Goal: Task Accomplishment & Management: Use online tool/utility

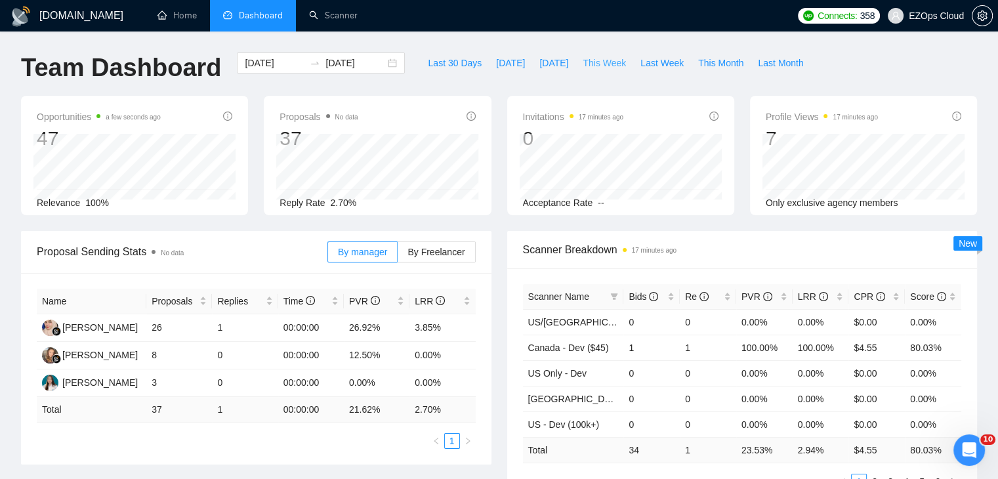
click at [606, 60] on span "This Week" at bounding box center [604, 63] width 43 height 14
type input "[DATE]"
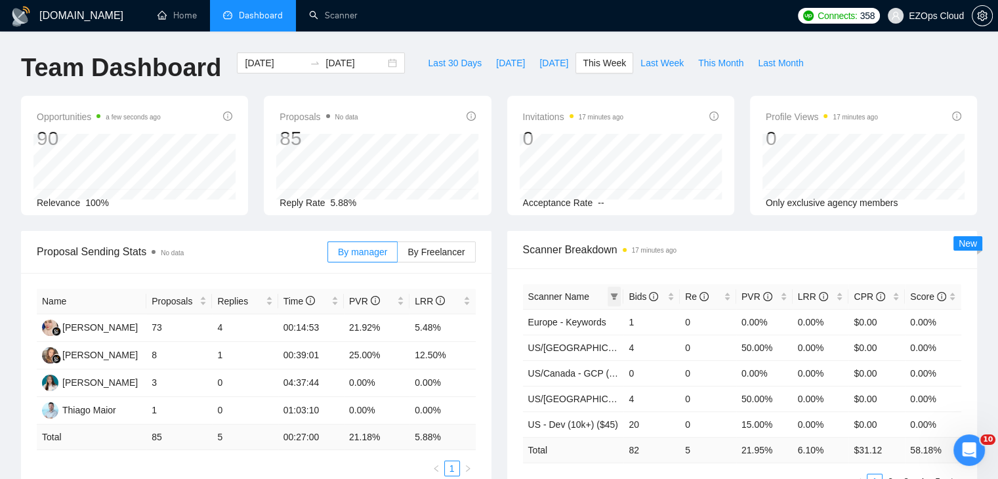
click at [612, 299] on icon "filter" at bounding box center [614, 297] width 8 height 8
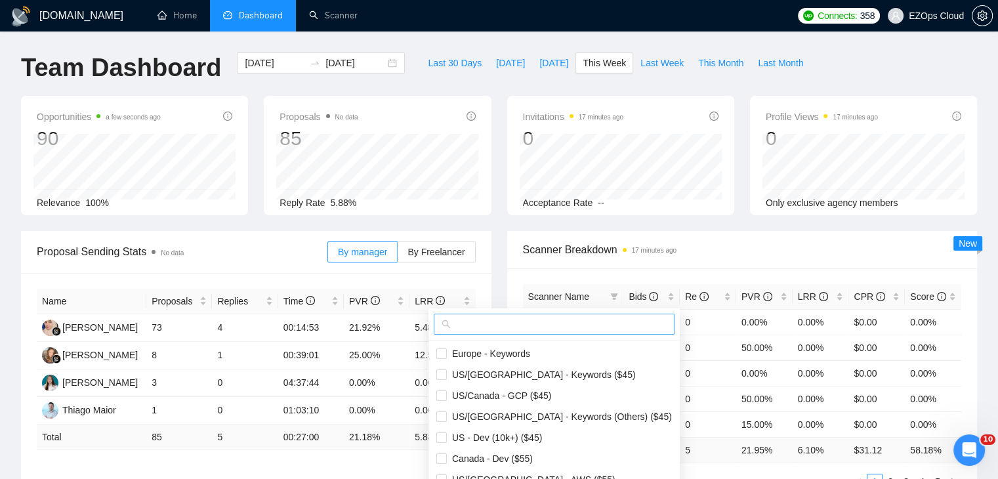
click at [559, 327] on input "text" at bounding box center [559, 324] width 213 height 14
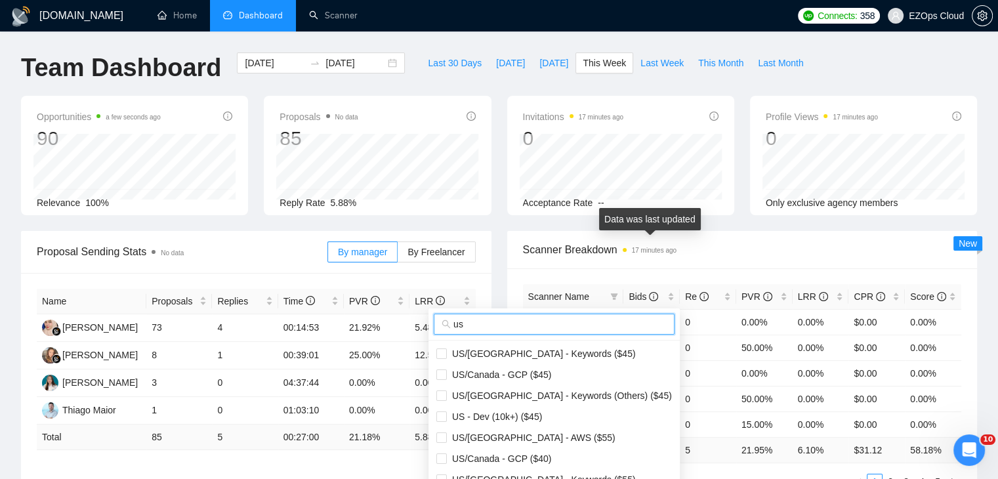
scroll to position [66, 0]
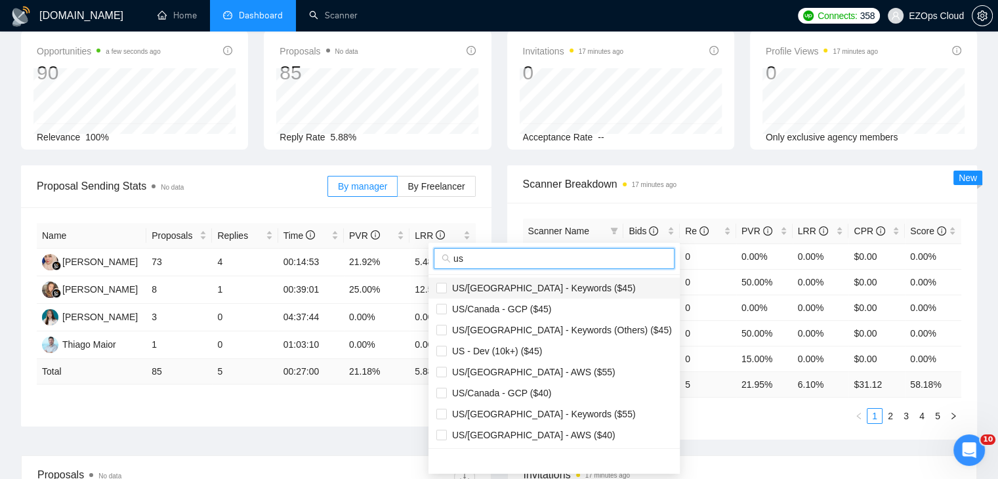
type input "us"
click at [556, 289] on span "US/[GEOGRAPHIC_DATA] - Keywords ($45)" at bounding box center [541, 288] width 189 height 10
checkbox input "true"
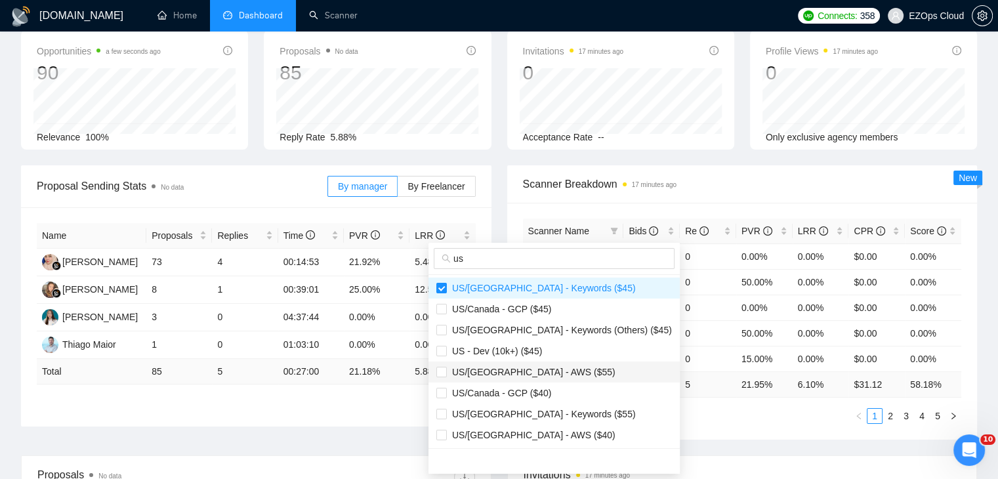
click at [554, 362] on li "US/[GEOGRAPHIC_DATA] - AWS ($55)" at bounding box center [553, 372] width 251 height 21
checkbox input "true"
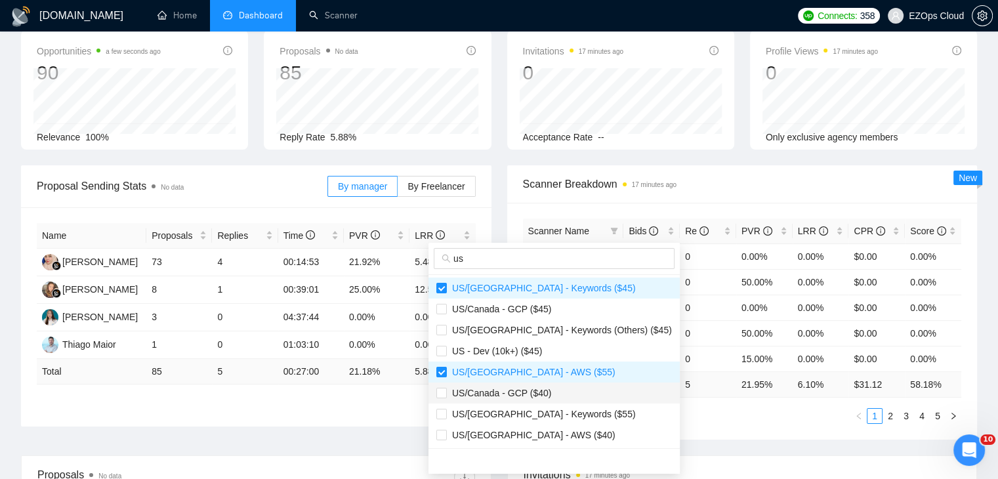
click at [565, 394] on span "US/Canada - GCP ($40)" at bounding box center [554, 393] width 236 height 14
checkbox input "true"
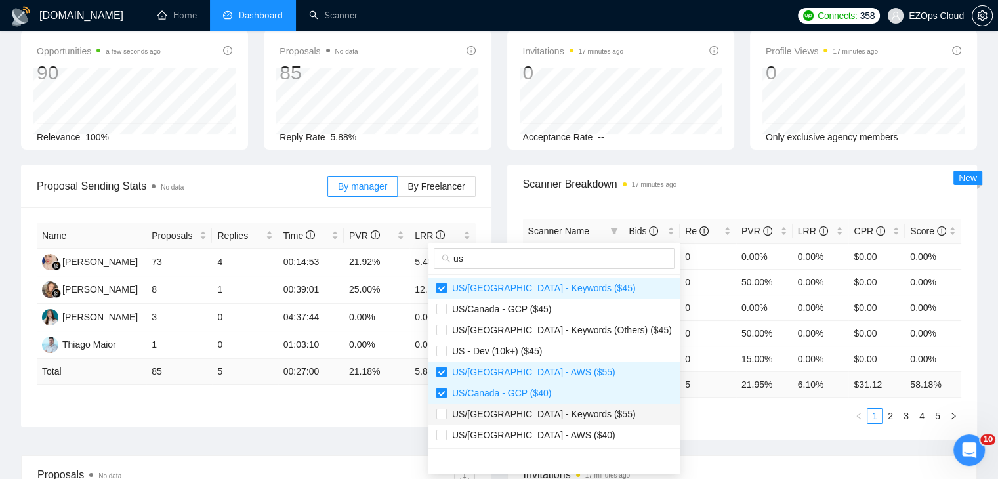
click at [572, 422] on li "US/[GEOGRAPHIC_DATA] - Keywords ($55)" at bounding box center [553, 414] width 251 height 21
checkbox input "true"
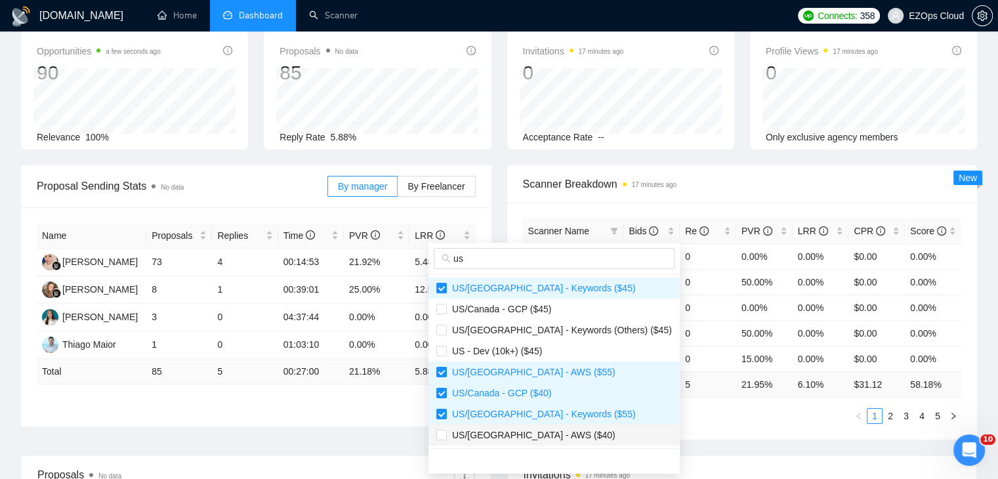
click at [572, 435] on span "US/[GEOGRAPHIC_DATA] - AWS ($40)" at bounding box center [554, 435] width 236 height 14
checkbox input "true"
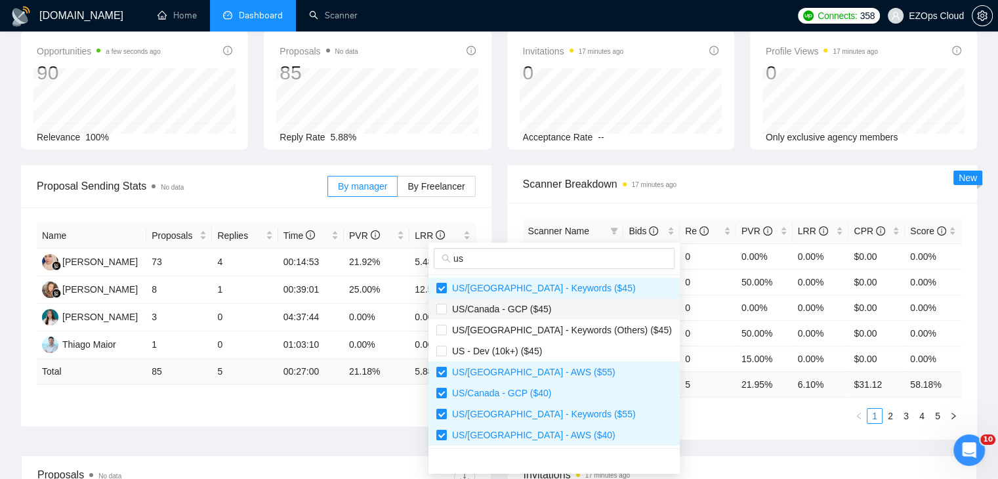
click at [561, 307] on span "US/Canada - GCP ($45)" at bounding box center [554, 309] width 236 height 14
checkbox input "true"
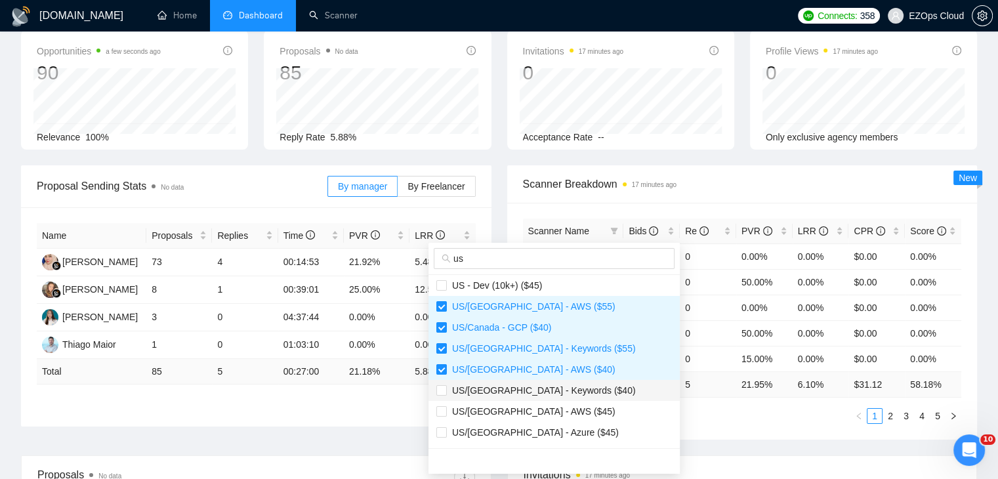
click at [556, 392] on span "US/[GEOGRAPHIC_DATA] - Keywords ($40)" at bounding box center [541, 390] width 189 height 10
checkbox input "true"
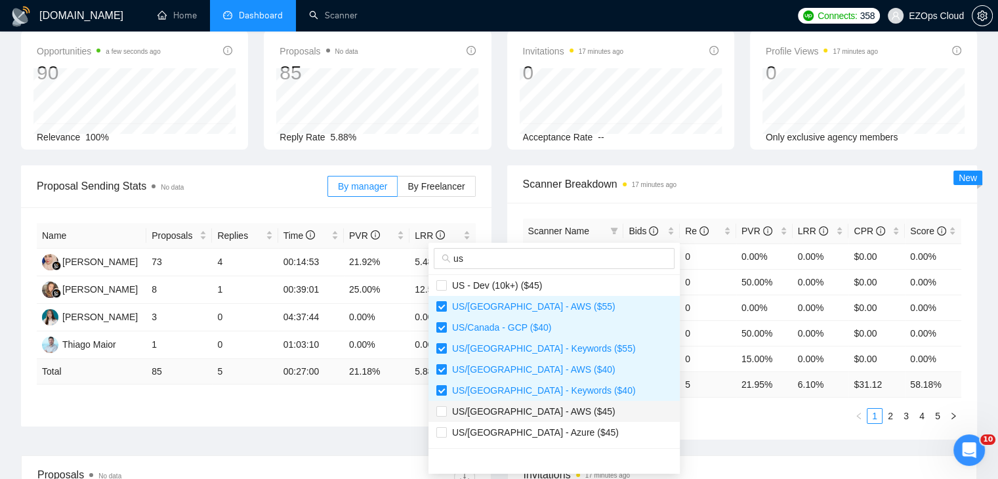
click at [562, 415] on span "US/[GEOGRAPHIC_DATA] - AWS ($45)" at bounding box center [554, 411] width 236 height 14
checkbox input "true"
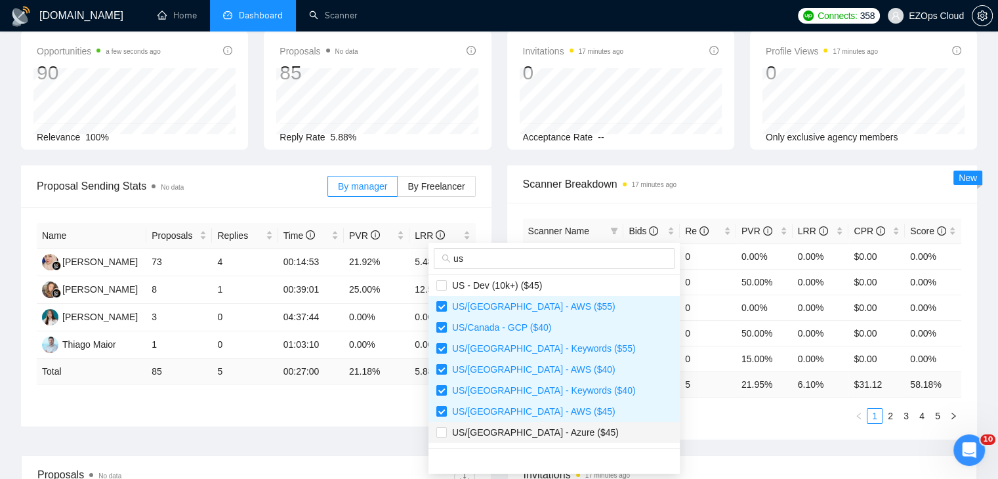
click at [564, 431] on span "US/[GEOGRAPHIC_DATA] - Azure ($45)" at bounding box center [554, 432] width 236 height 14
checkbox input "true"
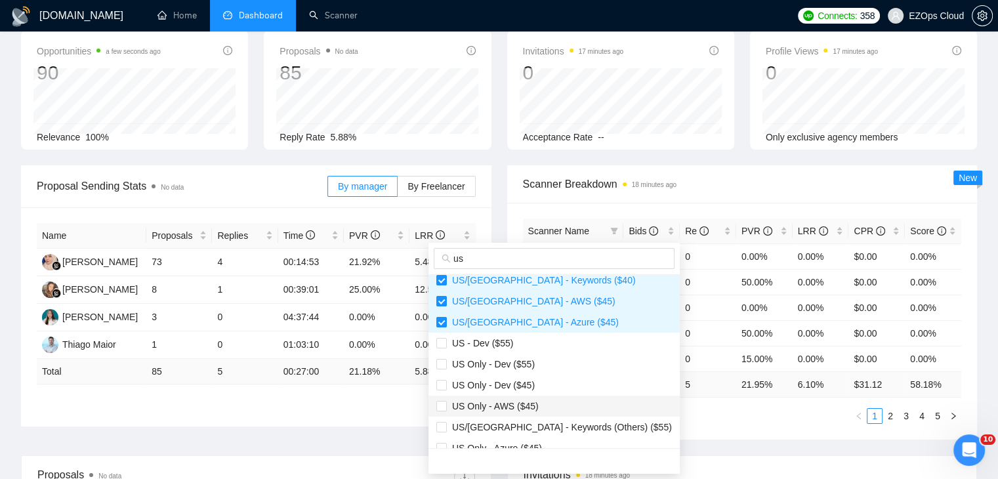
scroll to position [197, 0]
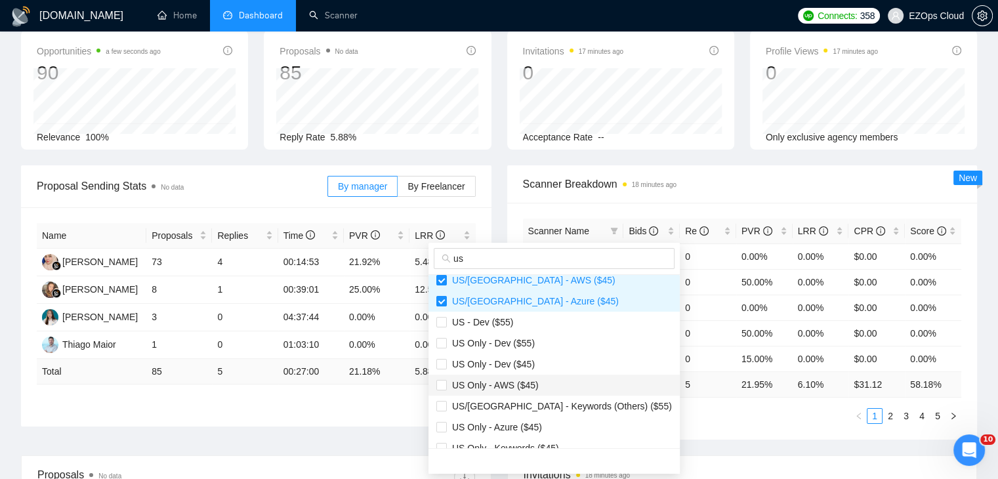
click at [546, 381] on span "US Only - AWS ($45)" at bounding box center [554, 385] width 236 height 14
checkbox input "true"
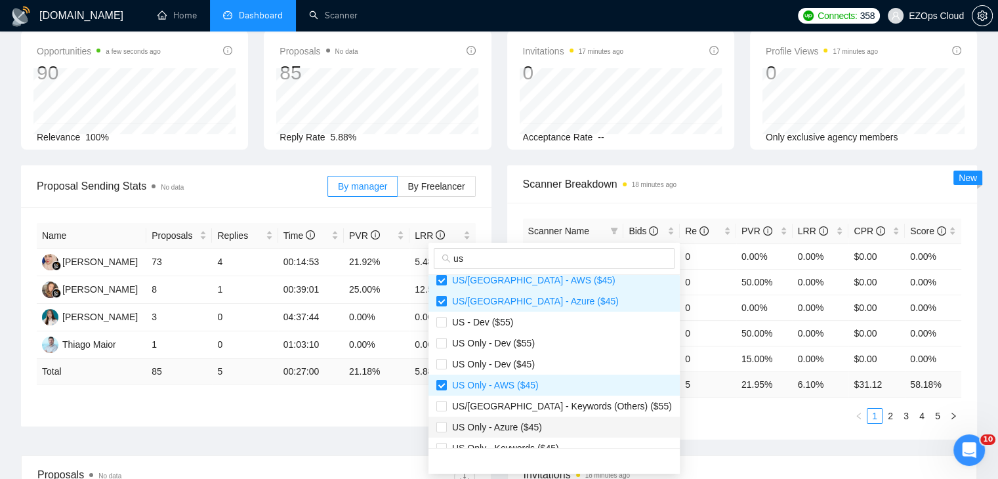
click at [550, 427] on span "US Only - Azure ($45)" at bounding box center [554, 427] width 236 height 14
checkbox input "true"
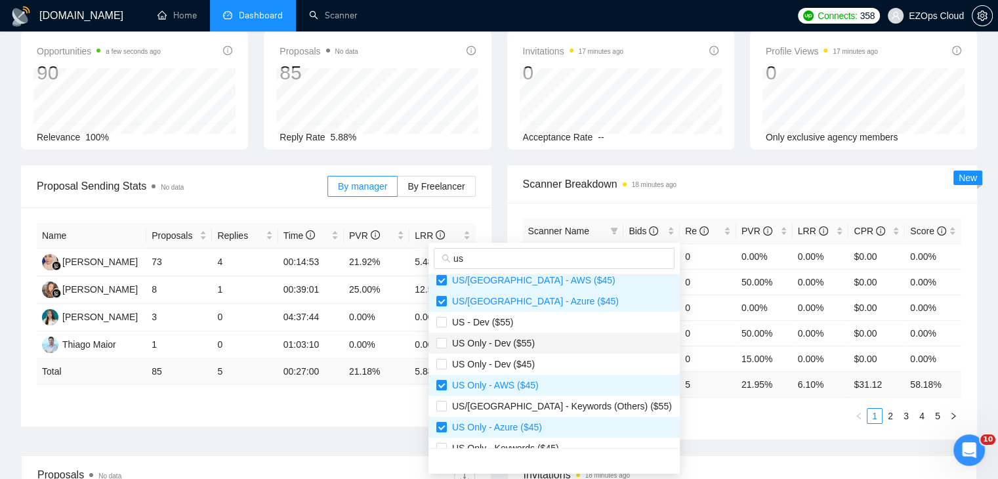
scroll to position [210, 0]
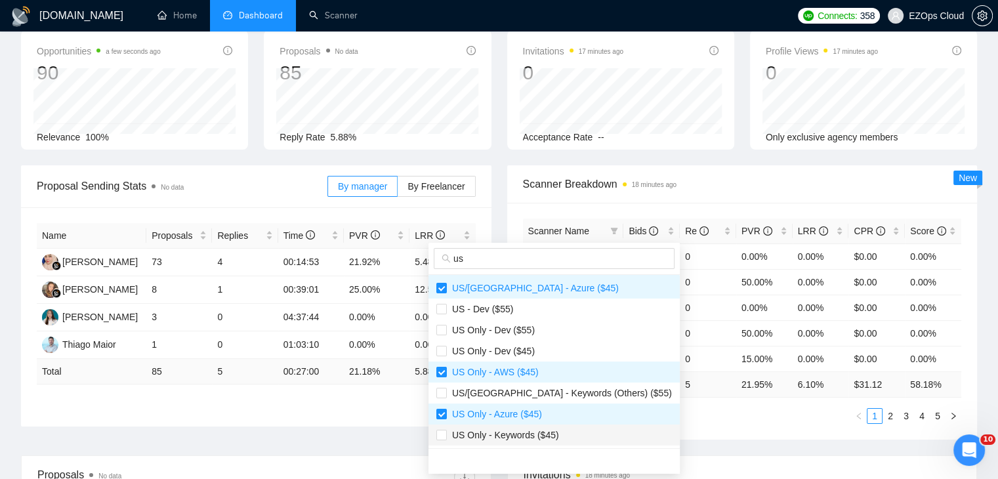
click at [555, 441] on span "US Only - Keywords ($45)" at bounding box center [554, 435] width 236 height 14
checkbox input "true"
click at [623, 443] on div "Proposal Sending Stats No data By manager By Freelancer Name Proposals Replies …" at bounding box center [499, 310] width 972 height 290
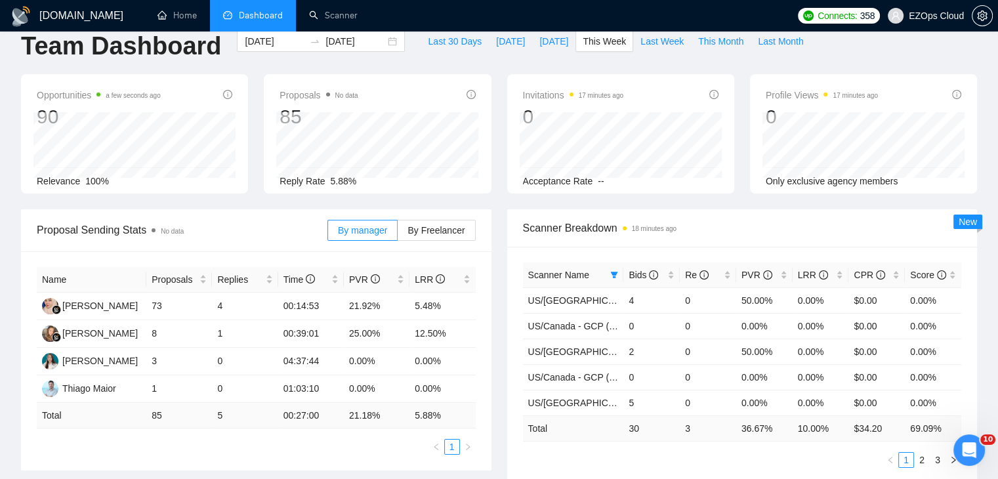
scroll to position [0, 0]
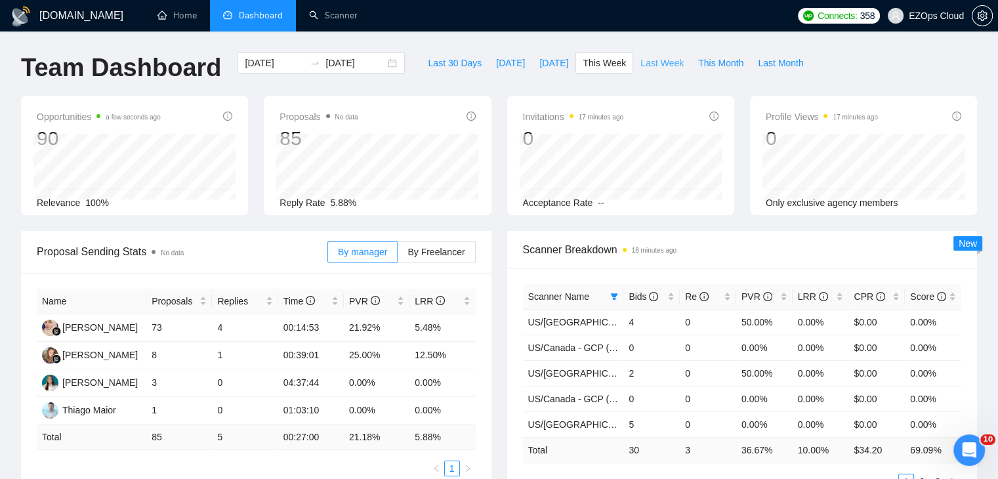
click at [654, 66] on span "Last Week" at bounding box center [661, 63] width 43 height 14
type input "[DATE]"
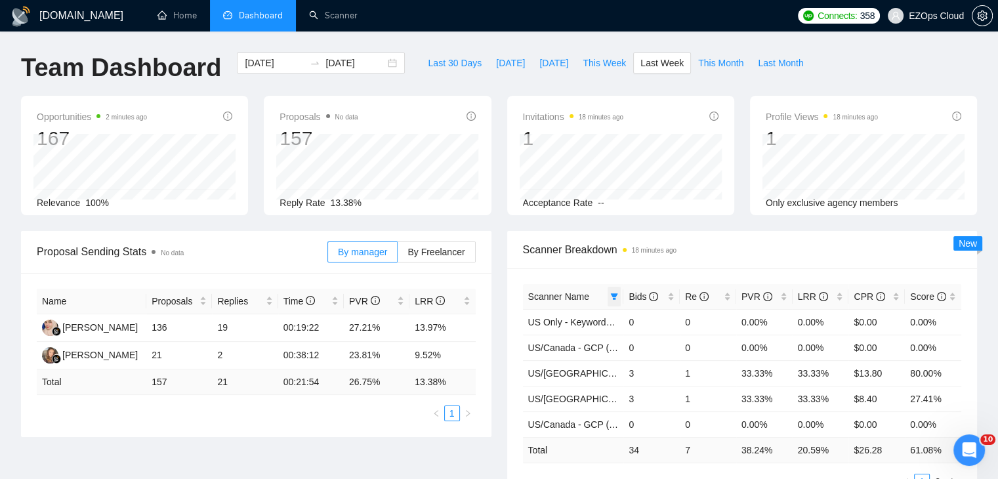
click at [614, 297] on icon "filter" at bounding box center [614, 297] width 8 height 8
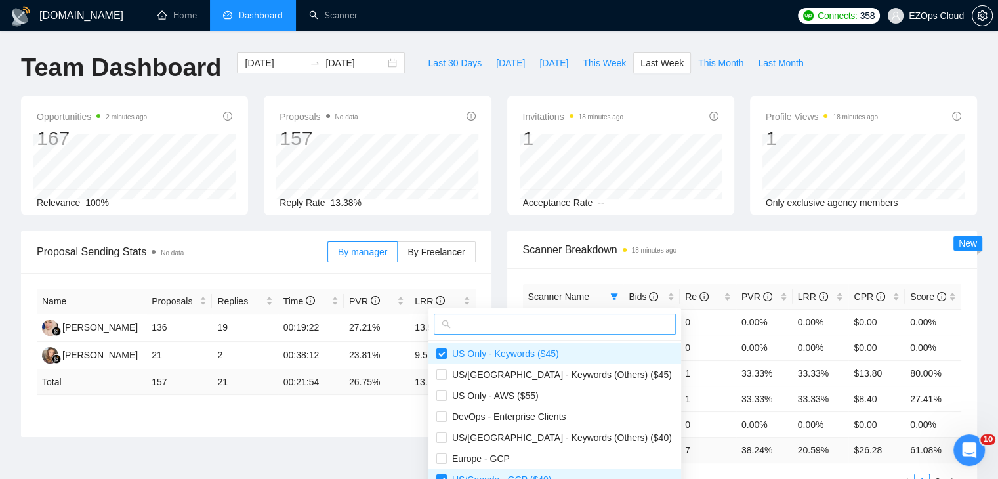
click at [543, 322] on input "text" at bounding box center [560, 324] width 215 height 14
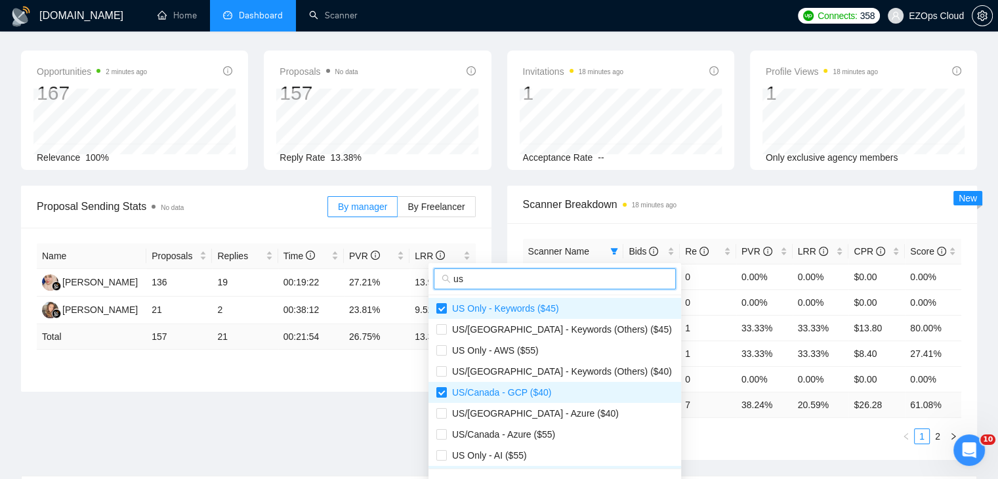
scroll to position [66, 0]
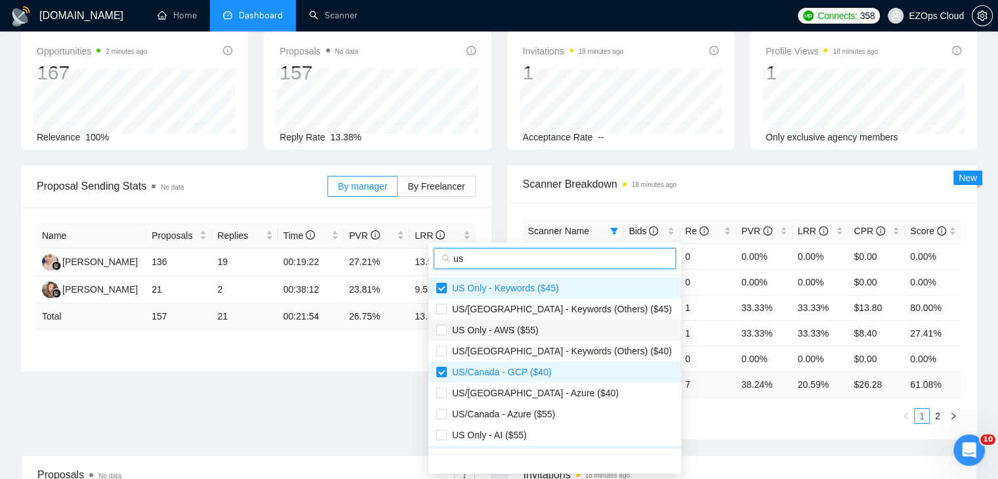
type input "us"
click at [528, 325] on span "US Only - AWS ($55)" at bounding box center [493, 330] width 92 height 10
checkbox input "true"
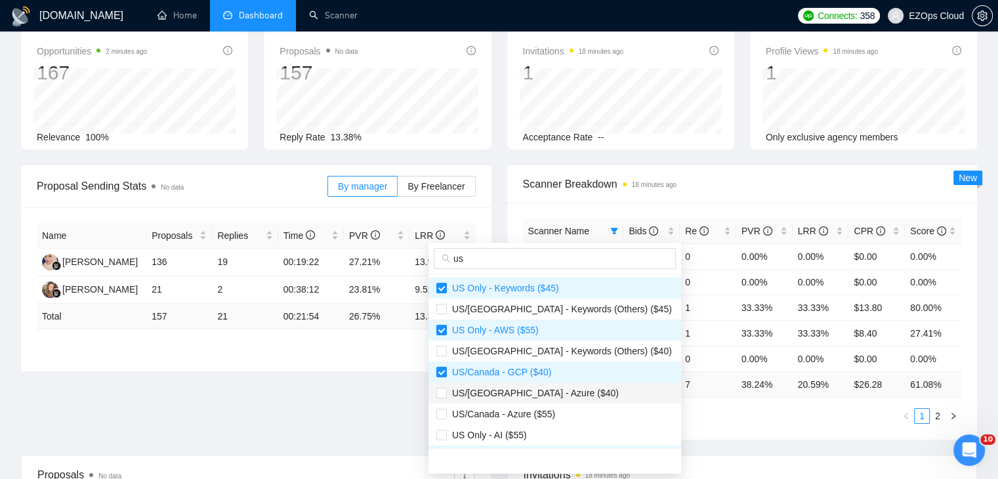
click at [549, 388] on span "US/[GEOGRAPHIC_DATA] - Azure ($40)" at bounding box center [533, 393] width 172 height 10
checkbox input "true"
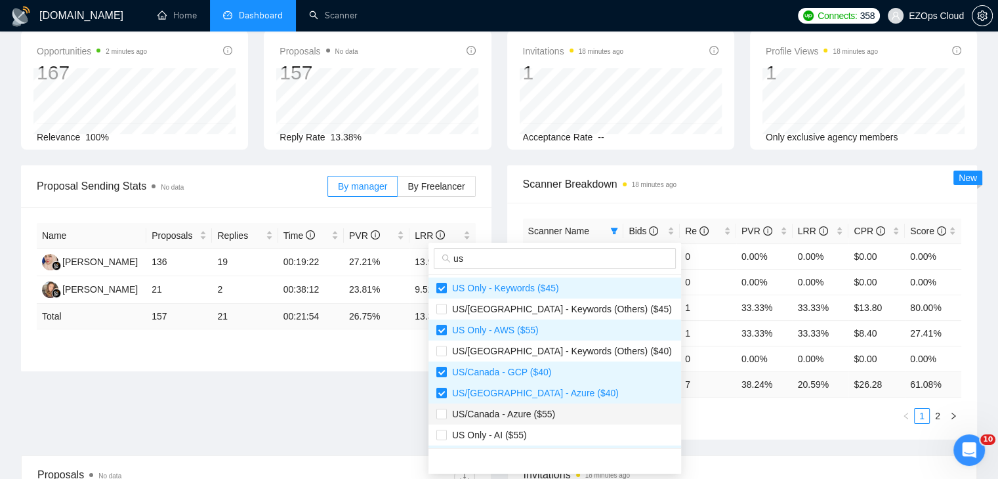
click at [560, 415] on span "US/Canada - Azure ($55)" at bounding box center [554, 414] width 237 height 14
checkbox input "true"
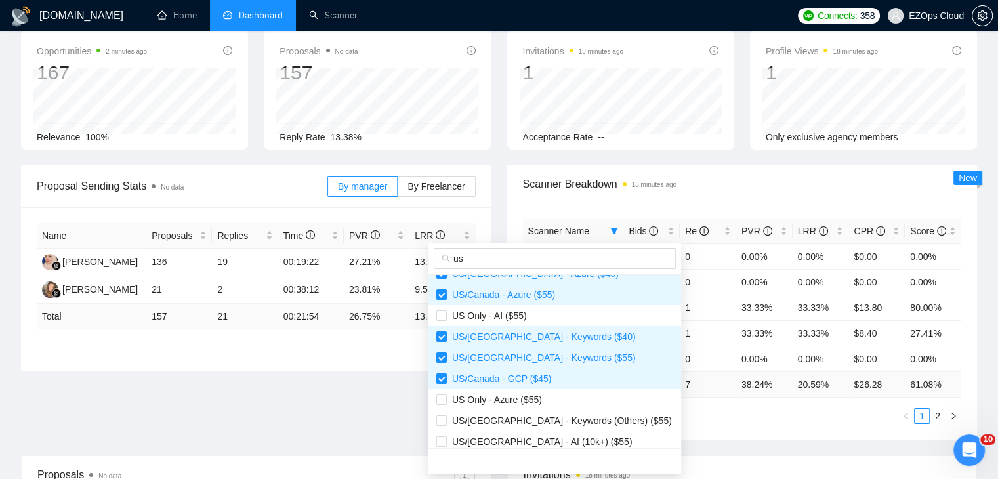
scroll to position [131, 0]
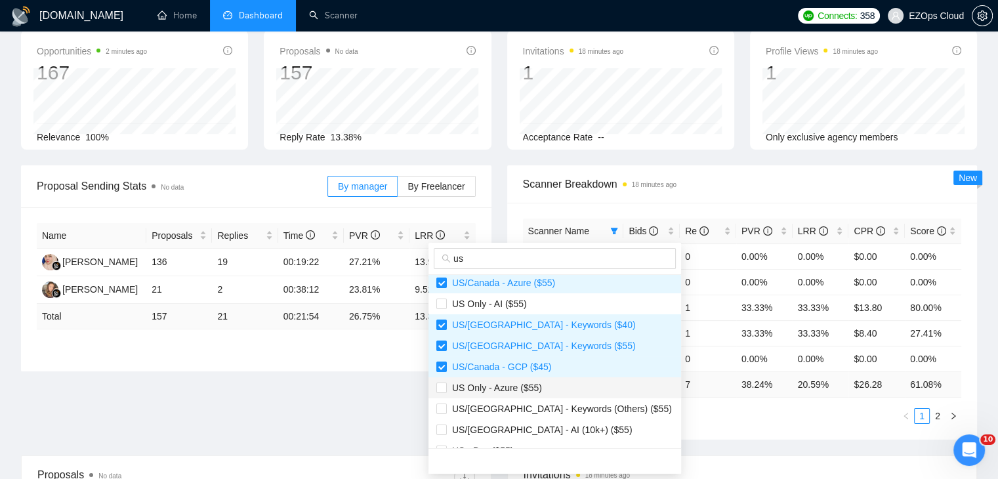
click at [551, 388] on span "US Only - Azure ($55)" at bounding box center [554, 388] width 237 height 14
checkbox input "true"
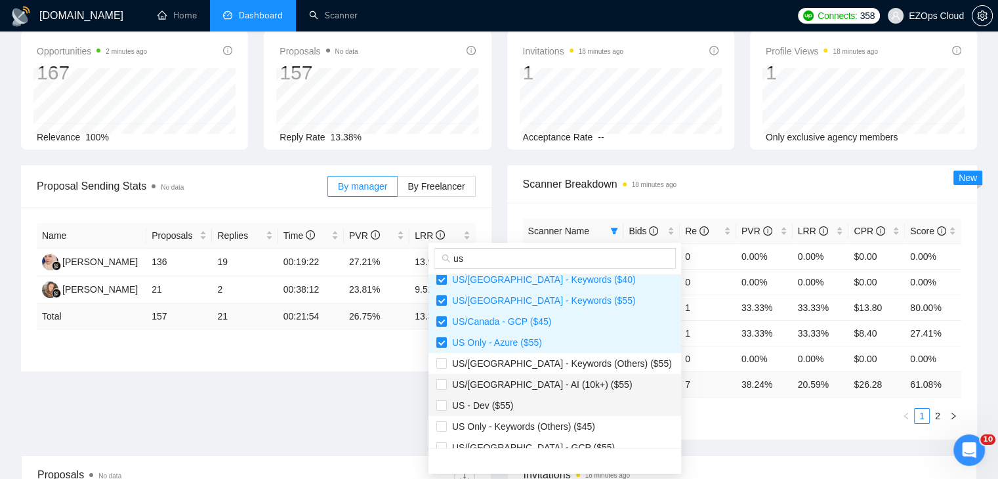
scroll to position [197, 0]
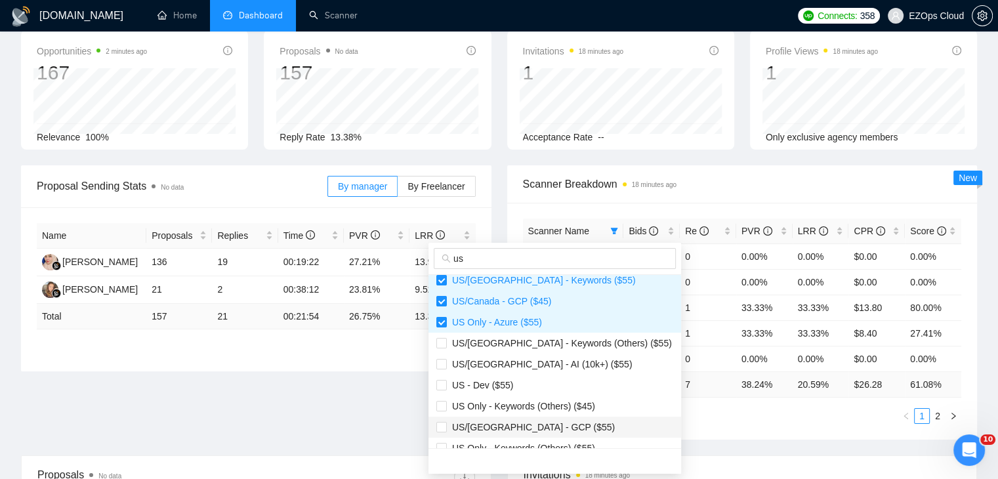
click at [546, 421] on span "US/[GEOGRAPHIC_DATA] - GCP ($55)" at bounding box center [554, 427] width 237 height 14
checkbox input "true"
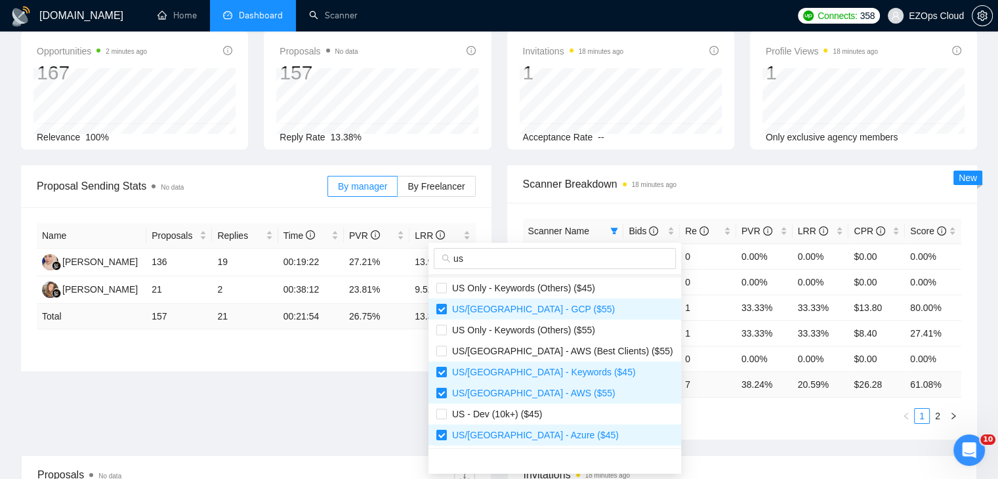
scroll to position [328, 0]
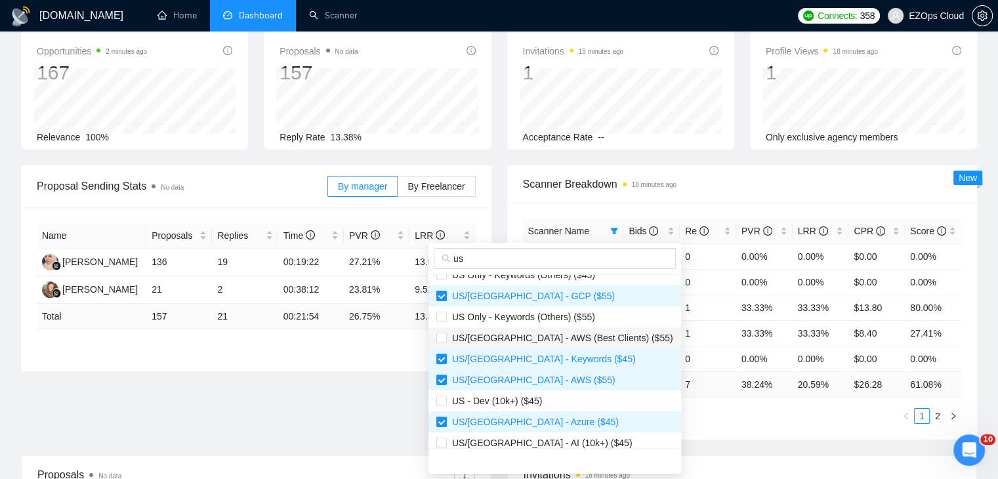
click at [545, 338] on span "US/[GEOGRAPHIC_DATA] - AWS (Best Clients) ($55)" at bounding box center [560, 338] width 226 height 10
checkbox input "true"
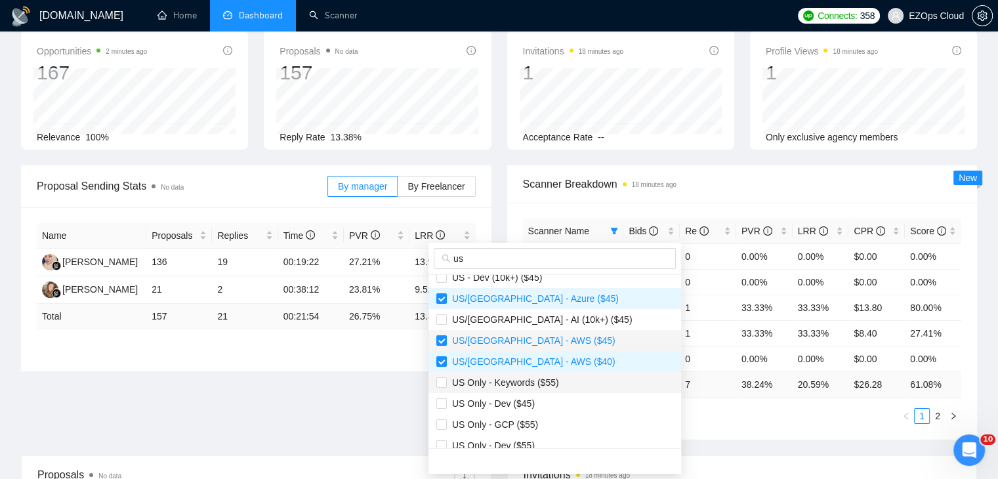
scroll to position [459, 0]
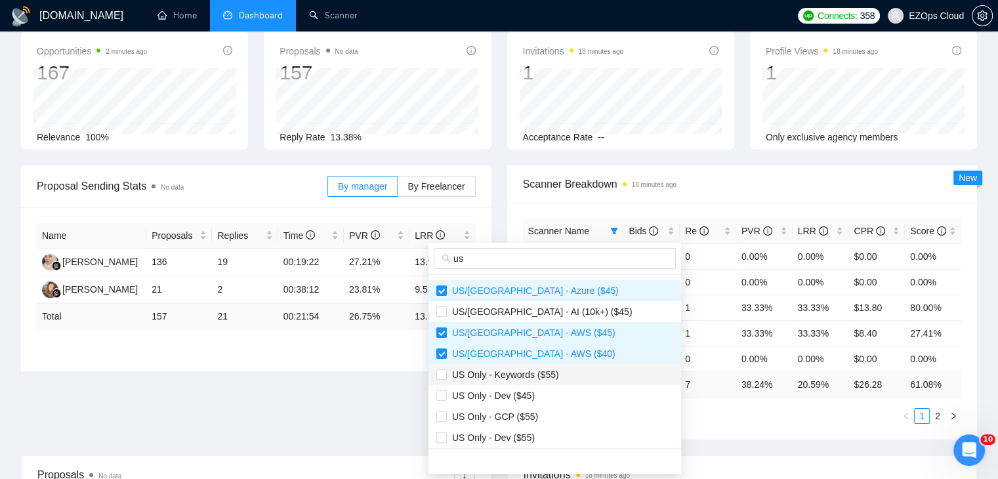
click at [526, 375] on span "US Only - Keywords ($55)" at bounding box center [503, 374] width 112 height 10
checkbox input "true"
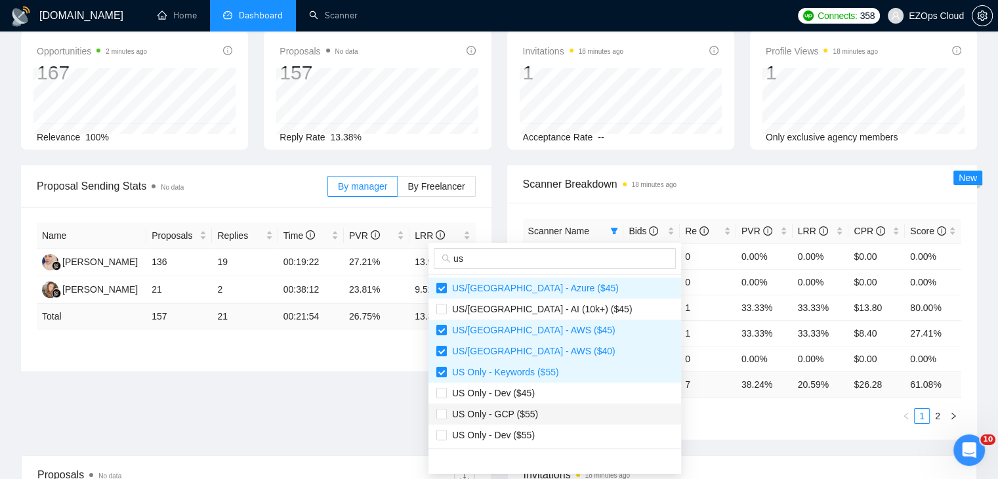
click at [543, 410] on span "US Only - GCP ($55)" at bounding box center [554, 414] width 237 height 14
checkbox input "true"
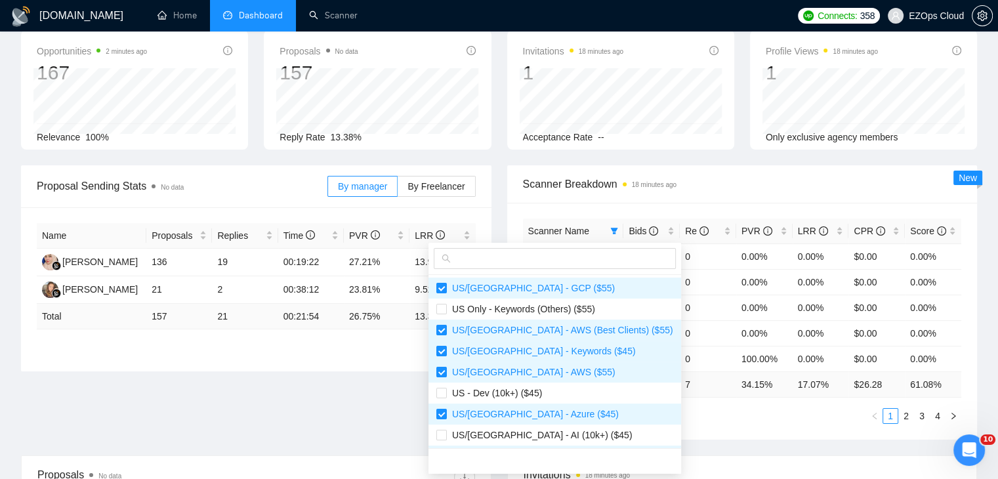
click at [661, 434] on div "Scanner Name Bids Re PVR LRR CPR Score US Only - Keywords ($45) 0 0 0.00% 0.00%…" at bounding box center [742, 321] width 470 height 237
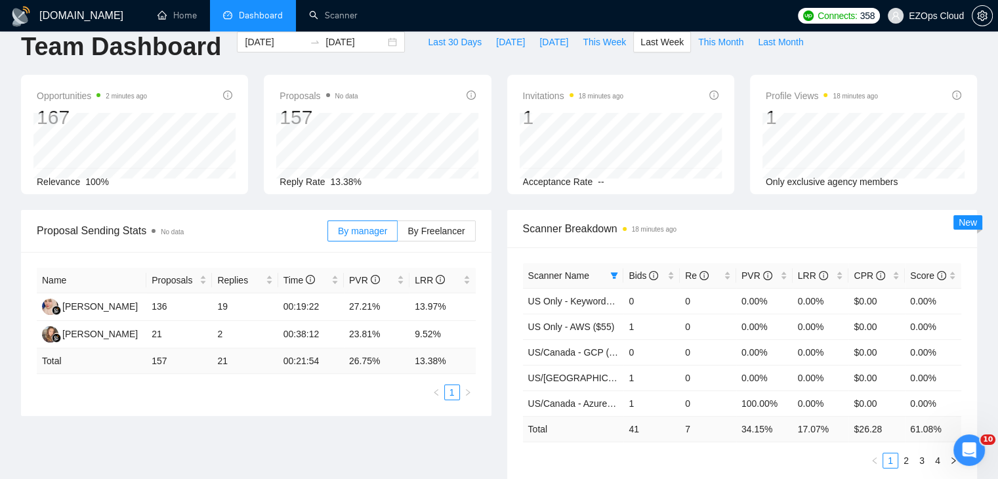
scroll to position [0, 0]
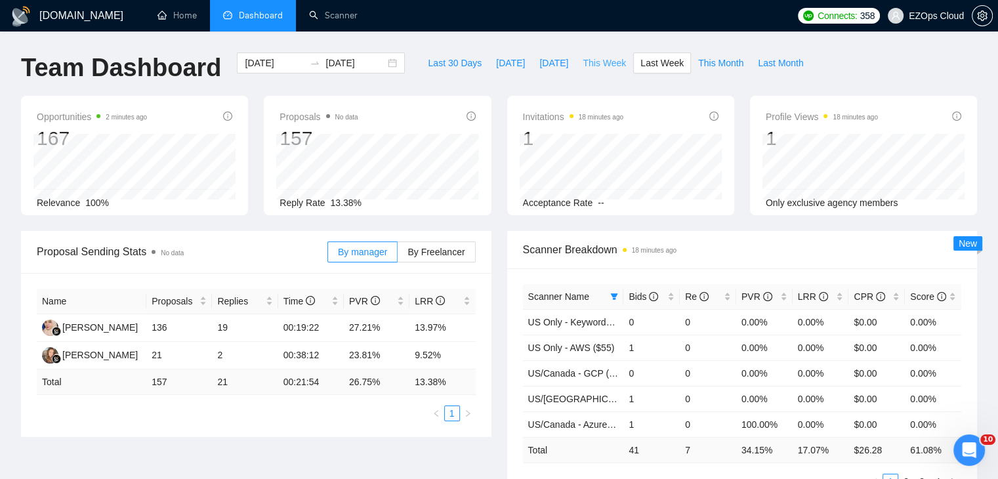
click at [575, 71] on button "This Week" at bounding box center [604, 62] width 58 height 21
type input "[DATE]"
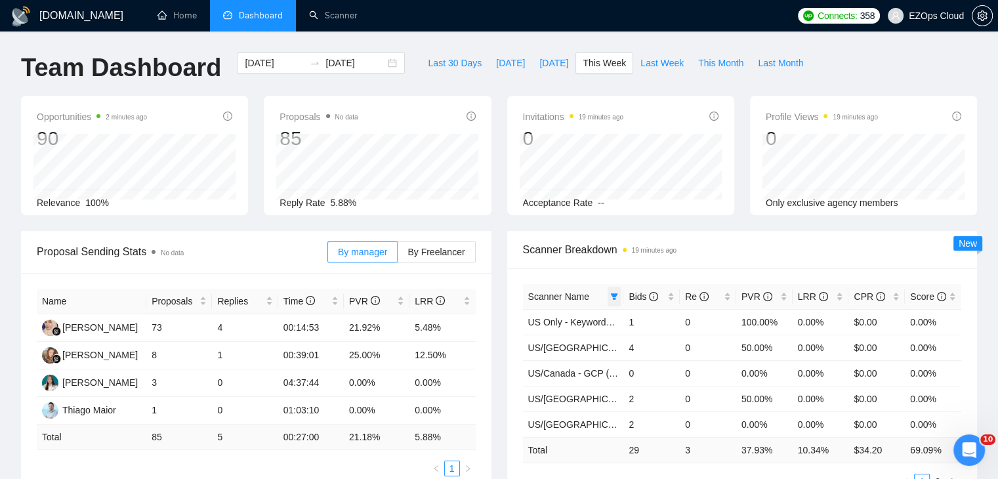
click at [612, 297] on icon "filter" at bounding box center [614, 297] width 8 height 8
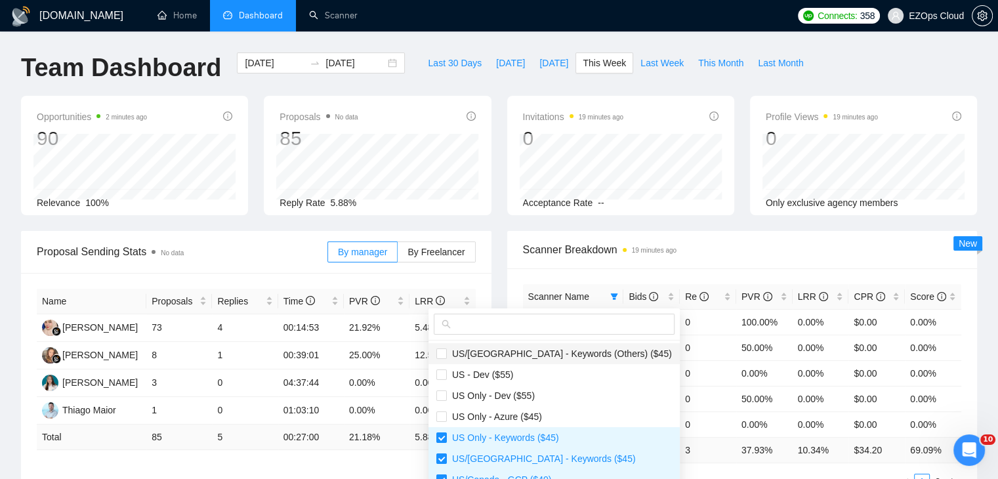
click at [545, 358] on span "US/[GEOGRAPHIC_DATA] - Keywords (Others) ($45)" at bounding box center [559, 353] width 225 height 10
checkbox input "true"
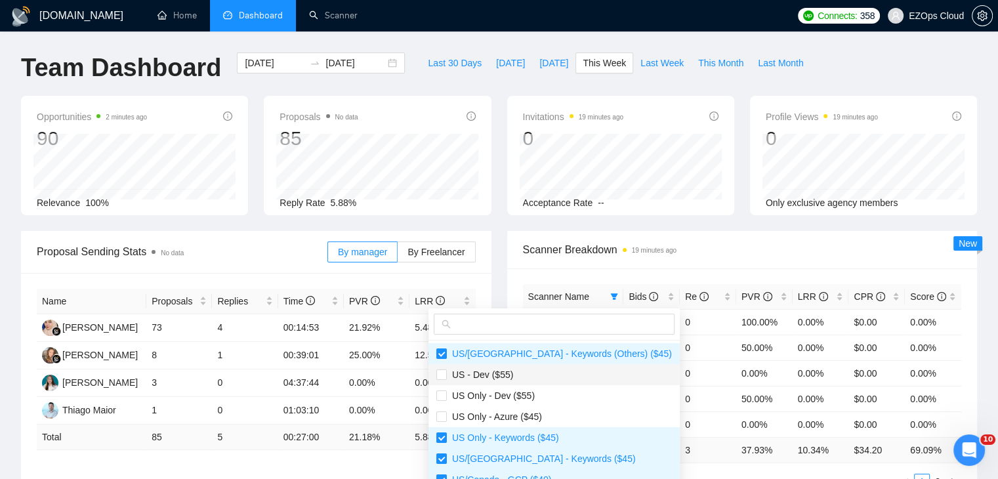
click at [549, 375] on span "US - Dev ($55)" at bounding box center [554, 374] width 236 height 14
checkbox input "true"
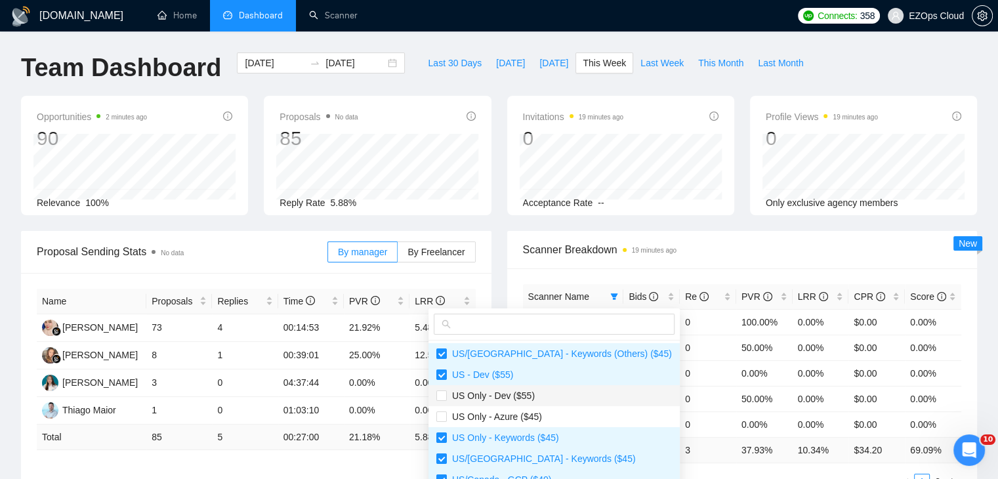
click at [552, 400] on span "US Only - Dev ($55)" at bounding box center [554, 395] width 236 height 14
checkbox input "true"
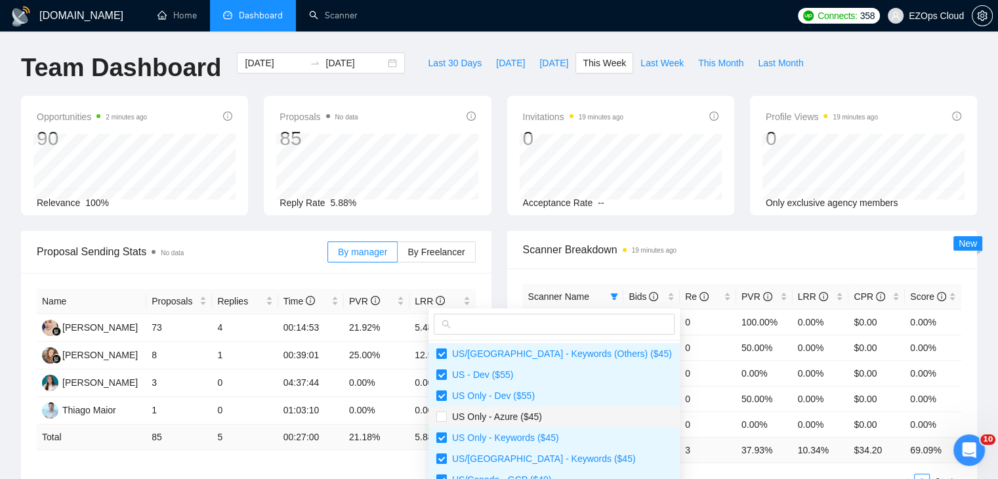
click at [558, 413] on span "US Only - Azure ($45)" at bounding box center [554, 416] width 236 height 14
checkbox input "true"
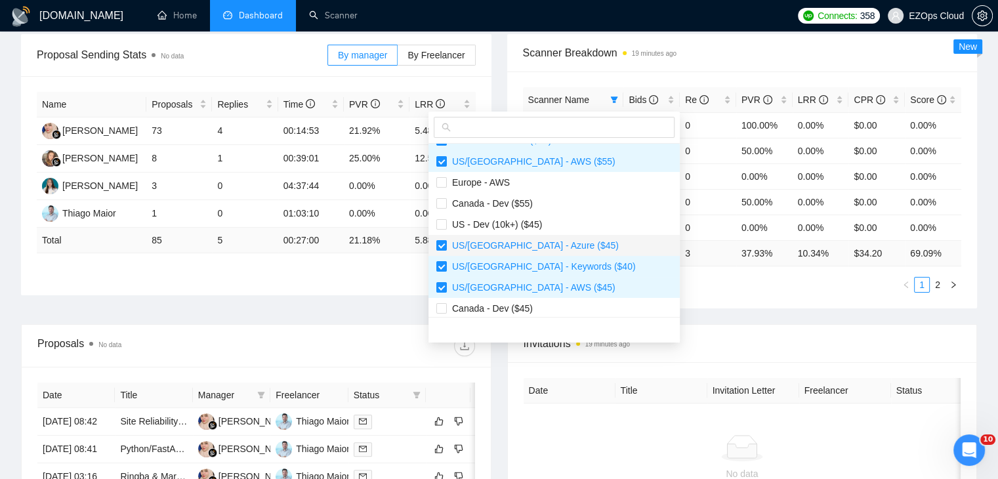
scroll to position [66, 0]
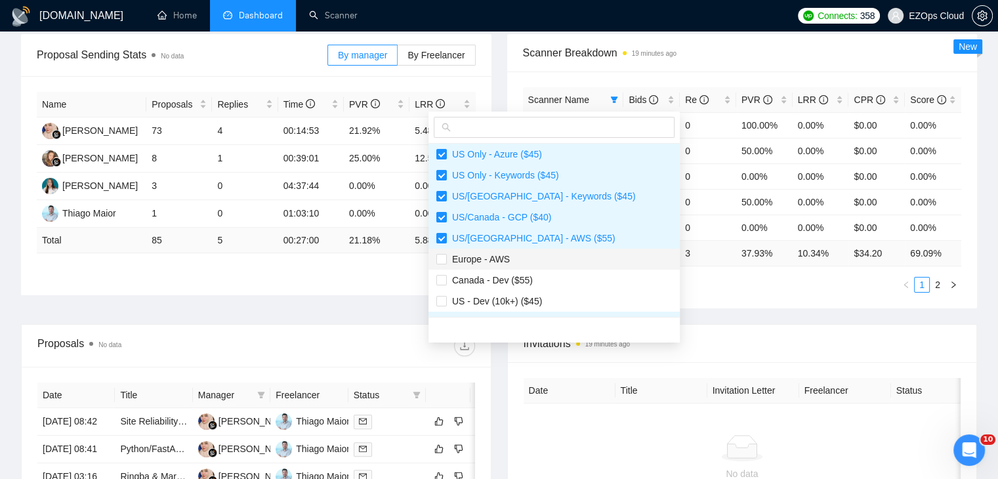
click at [560, 255] on span "Europe - AWS" at bounding box center [554, 259] width 236 height 14
checkbox input "true"
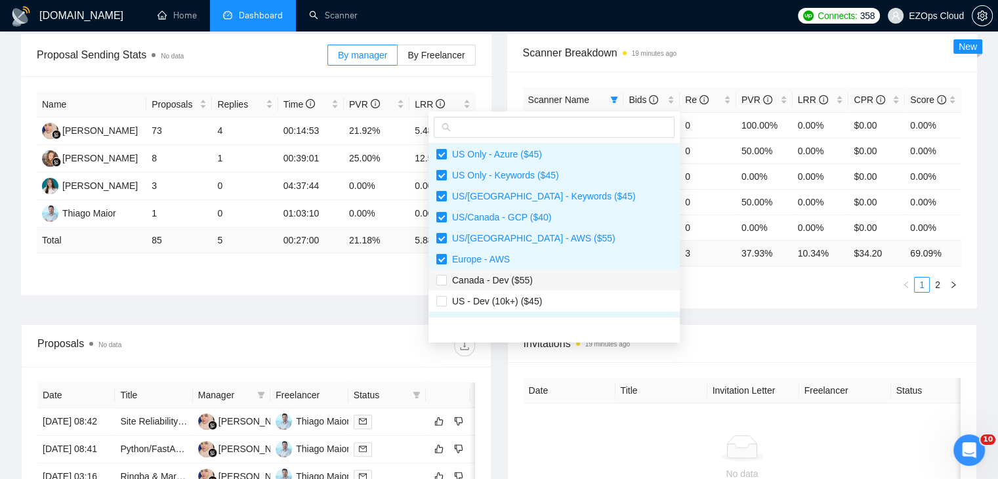
click at [567, 285] on span "Canada - Dev ($55)" at bounding box center [554, 280] width 236 height 14
checkbox input "true"
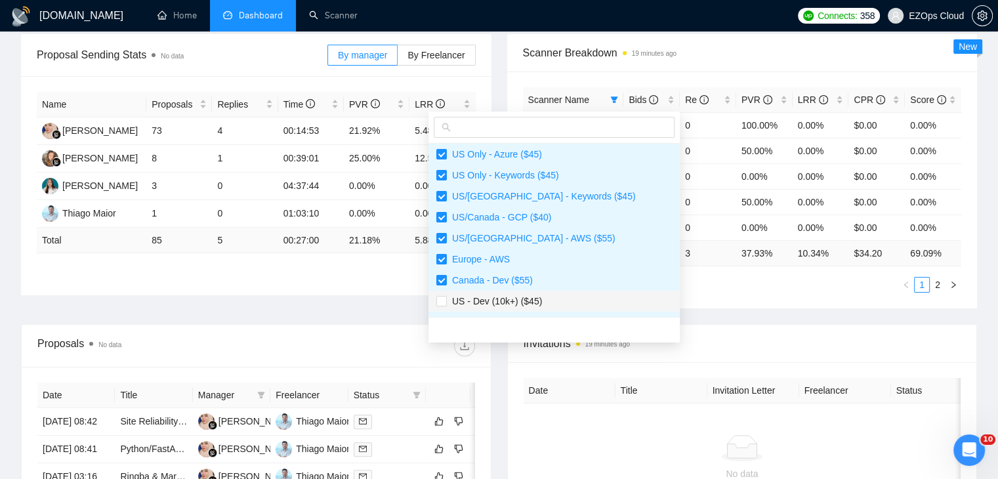
click at [567, 292] on li "US - Dev (10k+) ($45)" at bounding box center [553, 301] width 251 height 21
checkbox input "true"
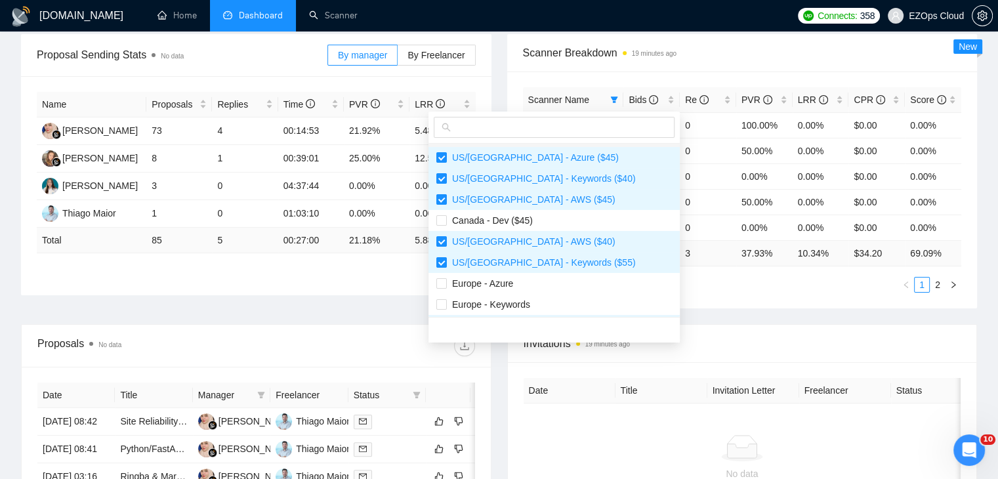
scroll to position [262, 0]
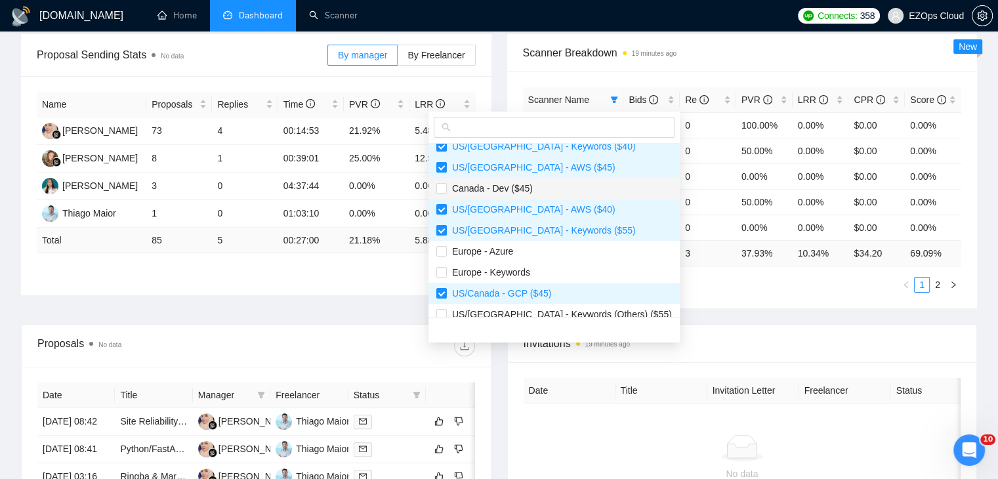
click at [533, 195] on li "Canada - Dev ($45)" at bounding box center [553, 188] width 251 height 21
checkbox input "true"
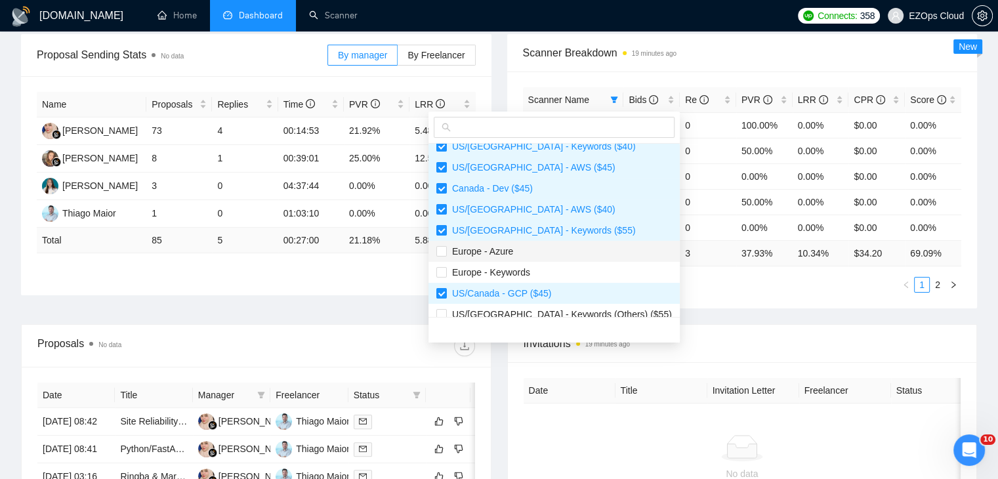
click at [527, 251] on span "Europe - Azure" at bounding box center [554, 251] width 236 height 14
checkbox input "true"
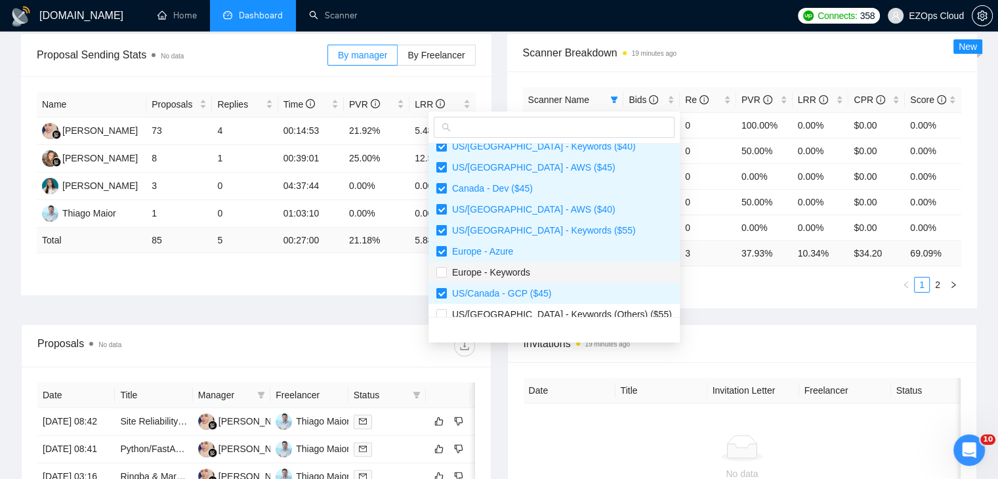
click at [545, 274] on span "Europe - Keywords" at bounding box center [554, 272] width 236 height 14
checkbox input "true"
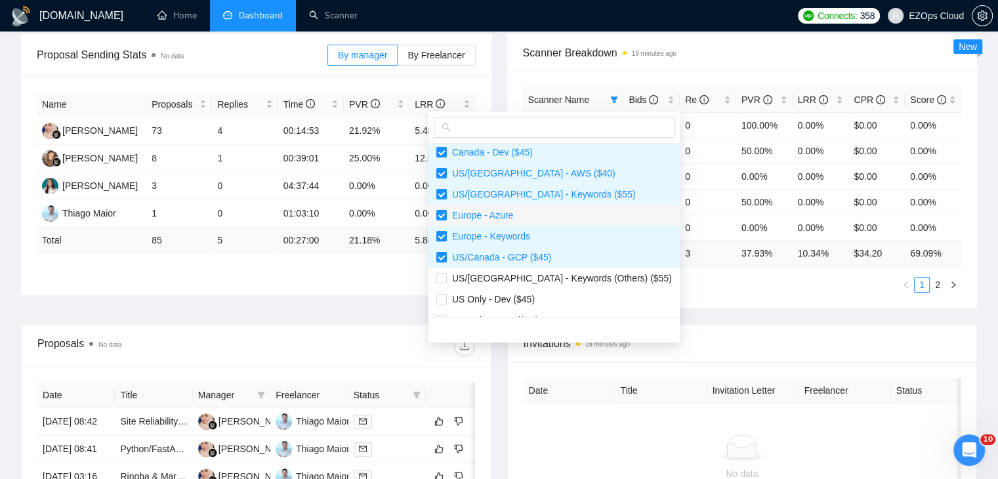
scroll to position [315, 0]
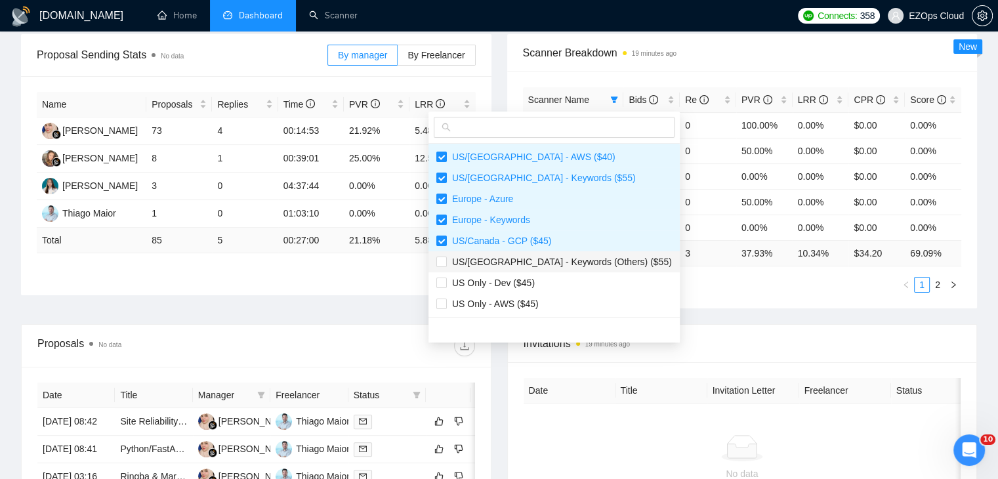
click at [554, 267] on span "US/[GEOGRAPHIC_DATA] - Keywords (Others) ($55)" at bounding box center [554, 262] width 236 height 14
checkbox input "true"
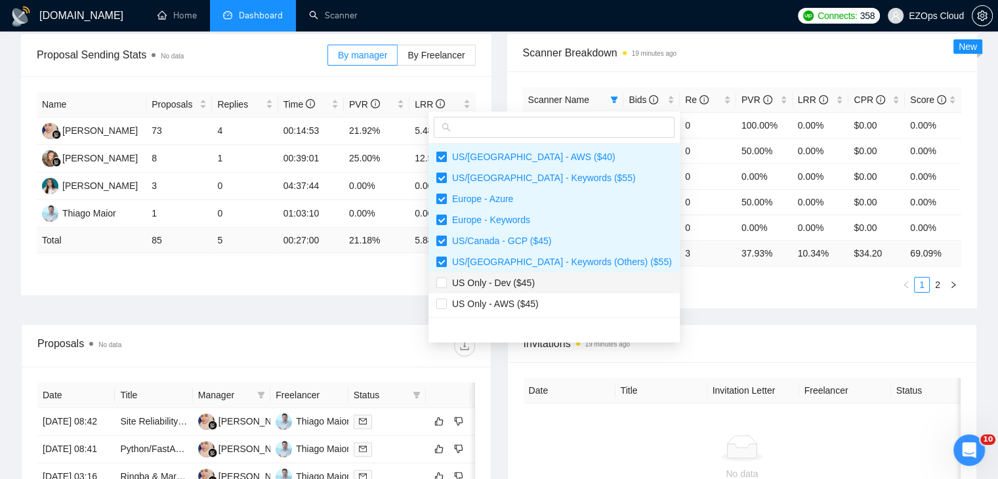
click at [561, 285] on span "US Only - Dev ($45)" at bounding box center [554, 283] width 236 height 14
checkbox input "true"
click at [570, 305] on span "US Only - AWS ($45)" at bounding box center [554, 304] width 236 height 14
checkbox input "true"
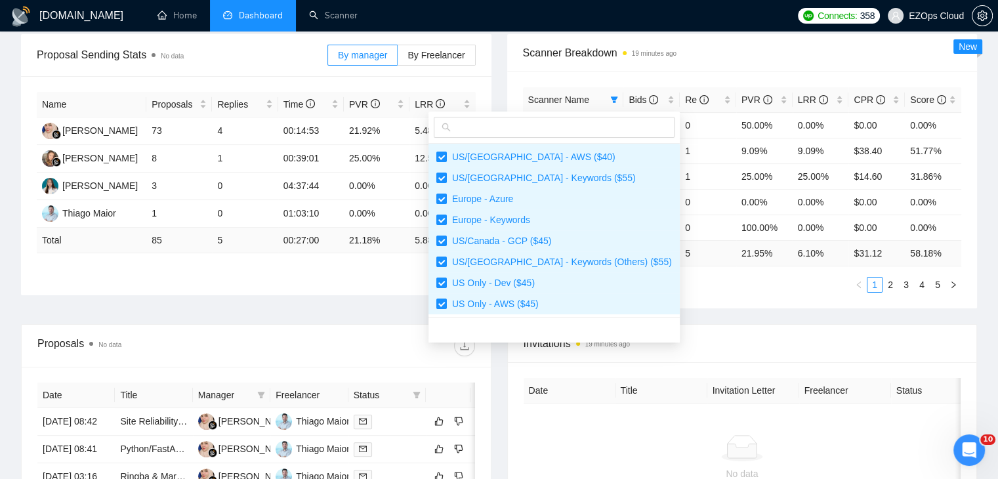
click at [692, 326] on div "Invitations 19 minutes ago" at bounding box center [743, 343] width 438 height 37
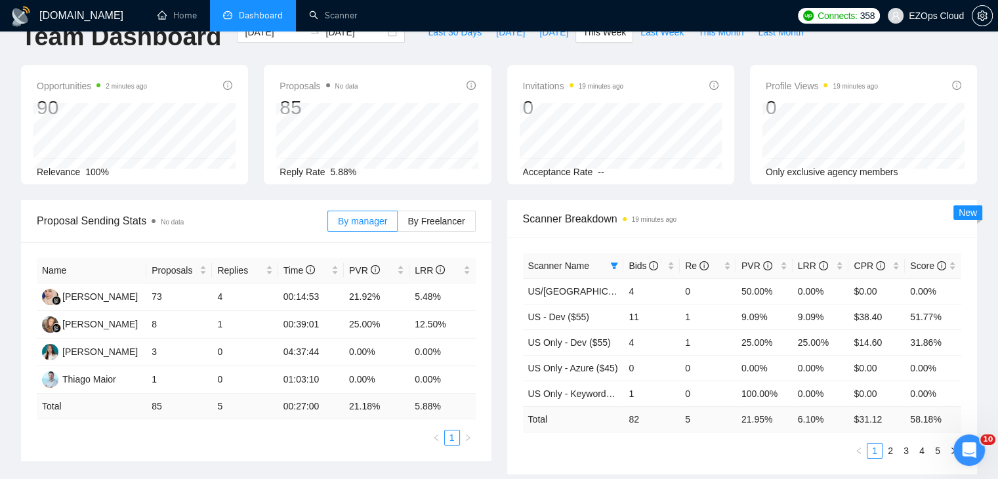
scroll to position [0, 0]
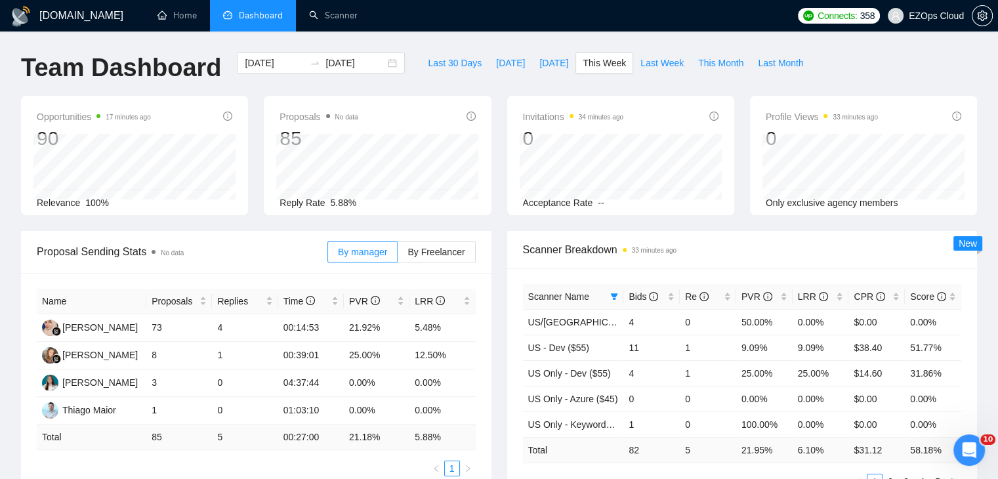
click at [506, 82] on div "Last 30 Days [DATE] [DATE] This Week Last Week This Month Last Month" at bounding box center [616, 73] width 406 height 43
click at [507, 220] on div "Opportunities 17 minutes ago 90 Relevance 100% Proposals No data 85 [DATE] Sent…" at bounding box center [499, 163] width 972 height 135
click at [499, 213] on div "Invitations 34 minutes ago 0 [DATE] [DATE] 0 Acceptance Rate --" at bounding box center [620, 155] width 243 height 119
click at [617, 301] on span at bounding box center [614, 297] width 13 height 20
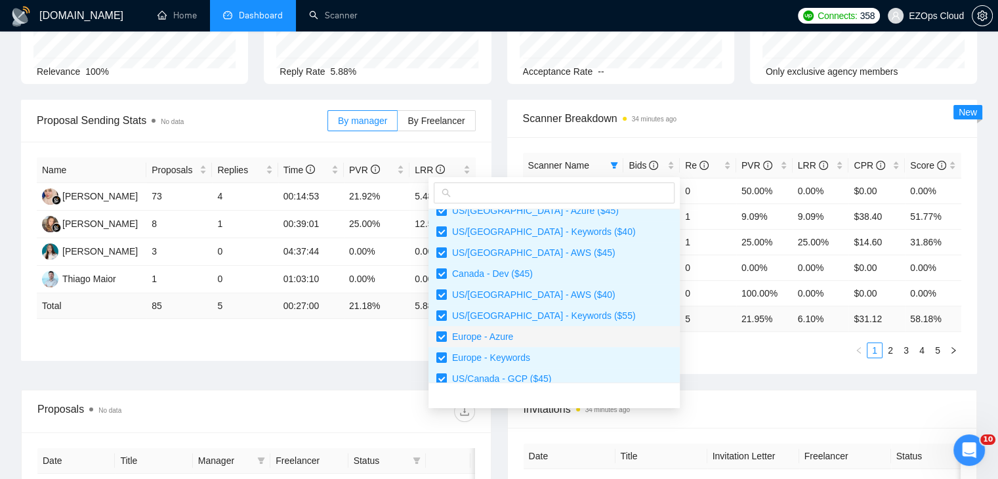
scroll to position [315, 0]
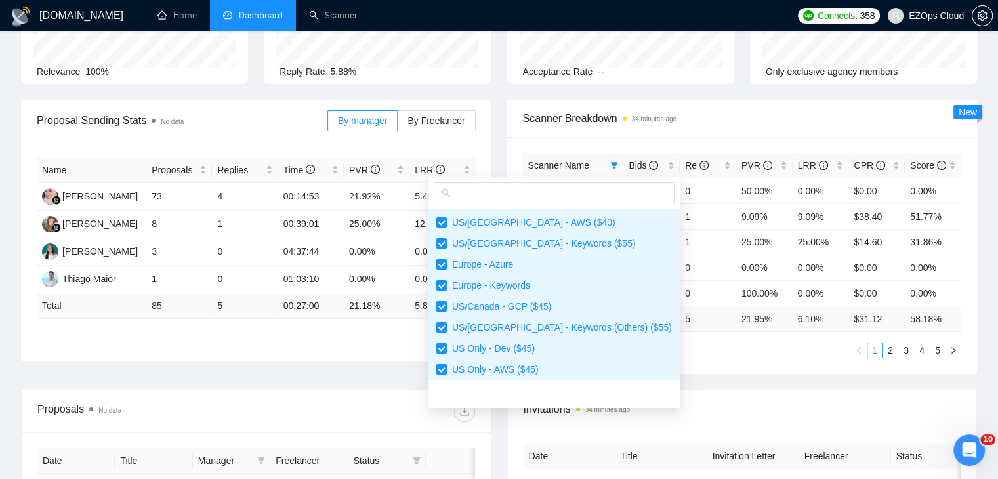
click at [671, 369] on div "Scanner Name Bids Re PVR LRR CPR Score [GEOGRAPHIC_DATA]/[GEOGRAPHIC_DATA] - Ke…" at bounding box center [742, 255] width 470 height 237
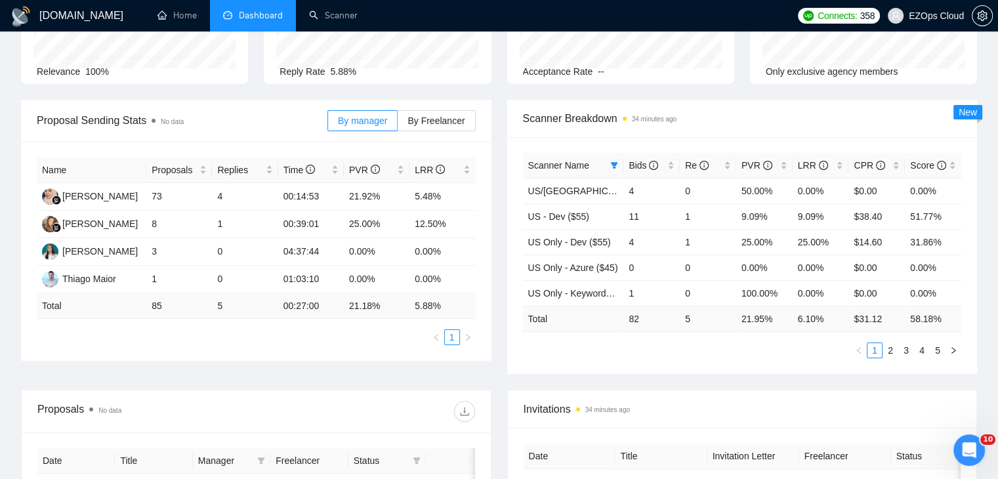
click at [502, 336] on div "Scanner Breakdown 34 minutes ago Scanner Name Bids Re PVR LRR CPR Score US/[GEO…" at bounding box center [742, 237] width 486 height 274
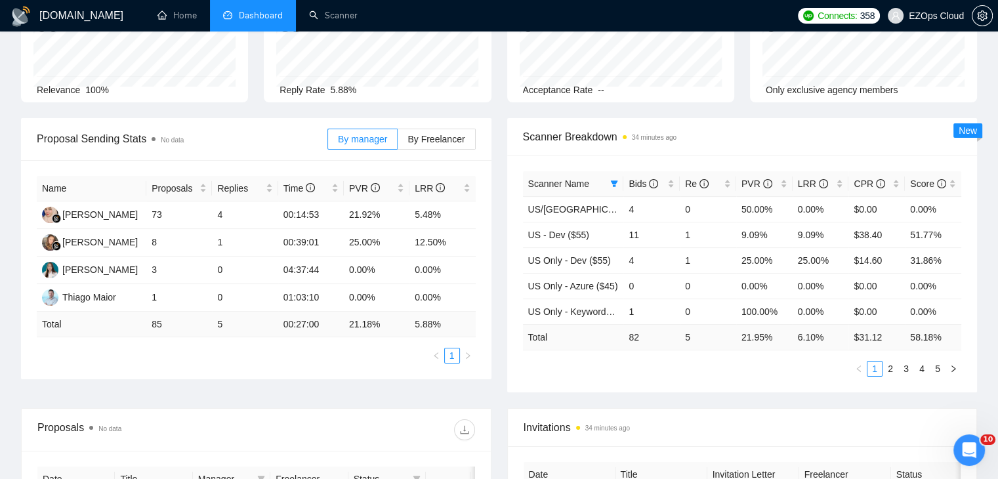
scroll to position [131, 0]
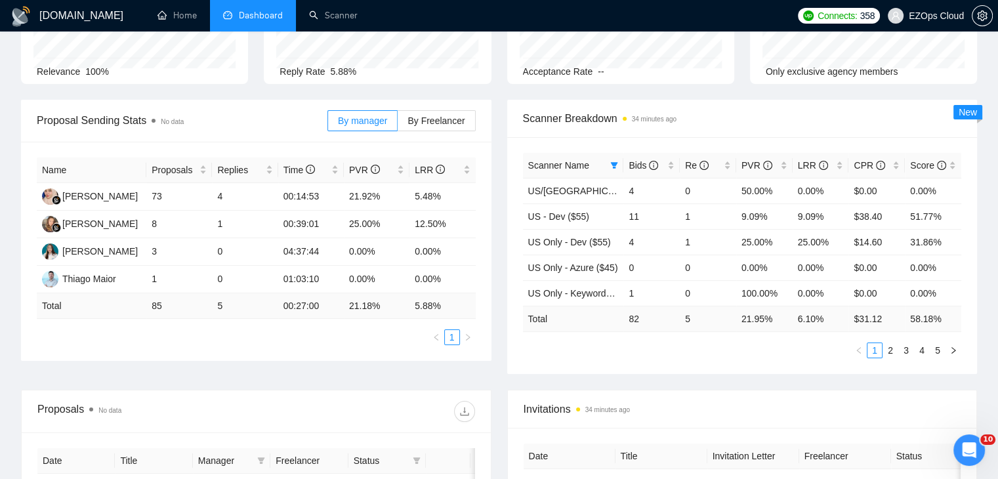
click at [508, 358] on div "Scanner Name Bids Re PVR LRR CPR Score [GEOGRAPHIC_DATA]/[GEOGRAPHIC_DATA] - Ke…" at bounding box center [742, 255] width 470 height 237
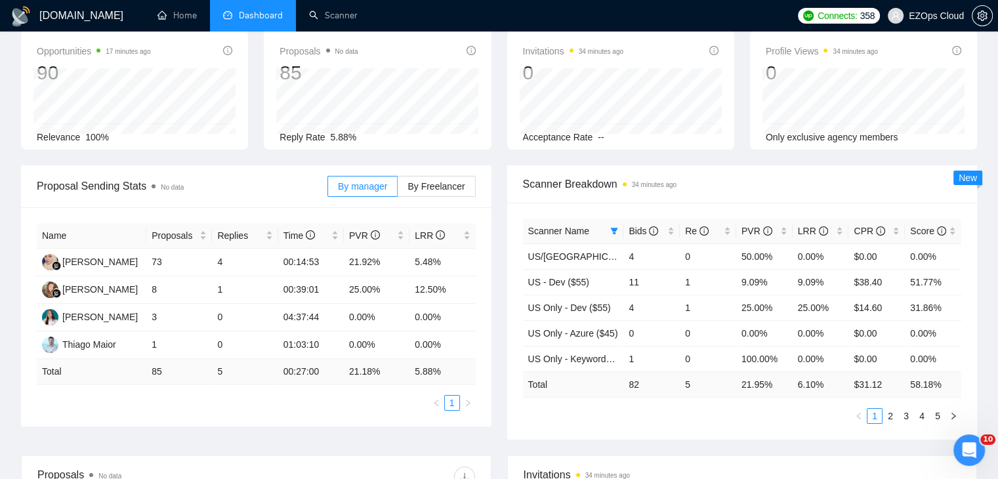
scroll to position [0, 0]
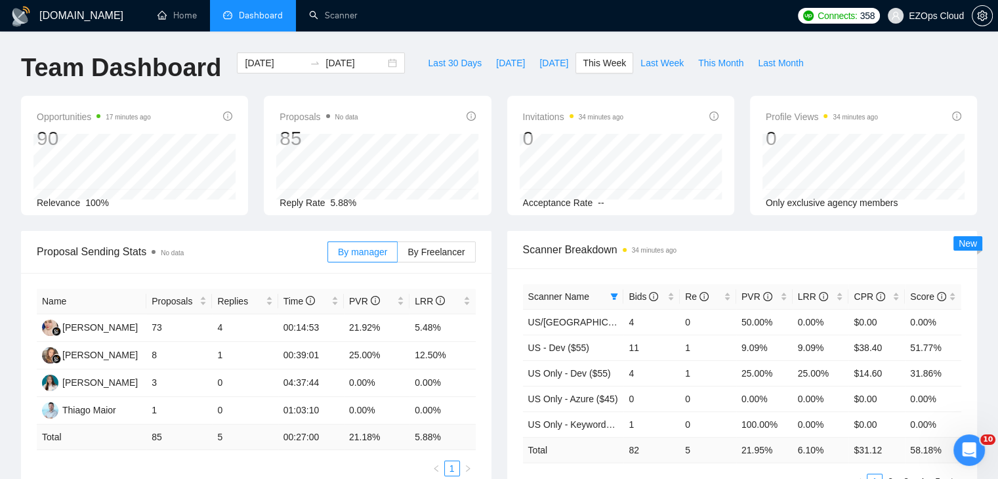
click at [504, 320] on div "Scanner Breakdown 34 minutes ago Scanner Name Bids Re PVR LRR CPR Score US/[GEO…" at bounding box center [742, 368] width 486 height 274
click at [504, 321] on div "Scanner Breakdown 34 minutes ago Scanner Name Bids Re PVR LRR CPR Score US/[GEO…" at bounding box center [742, 368] width 486 height 274
click at [491, 280] on div "Proposal Sending Stats No data By manager By Freelancer Name Proposals Replies …" at bounding box center [256, 361] width 486 height 261
